Goal: Check status

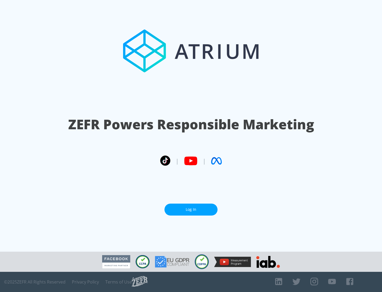
click at [191, 207] on link "Log In" at bounding box center [191, 210] width 53 height 12
